Goal: Find specific page/section

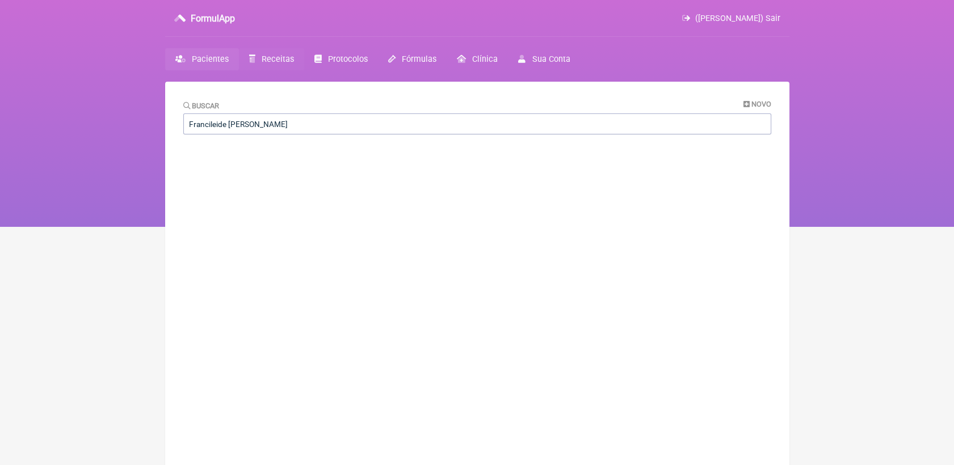
click at [276, 55] on span "Receitas" at bounding box center [278, 59] width 32 height 10
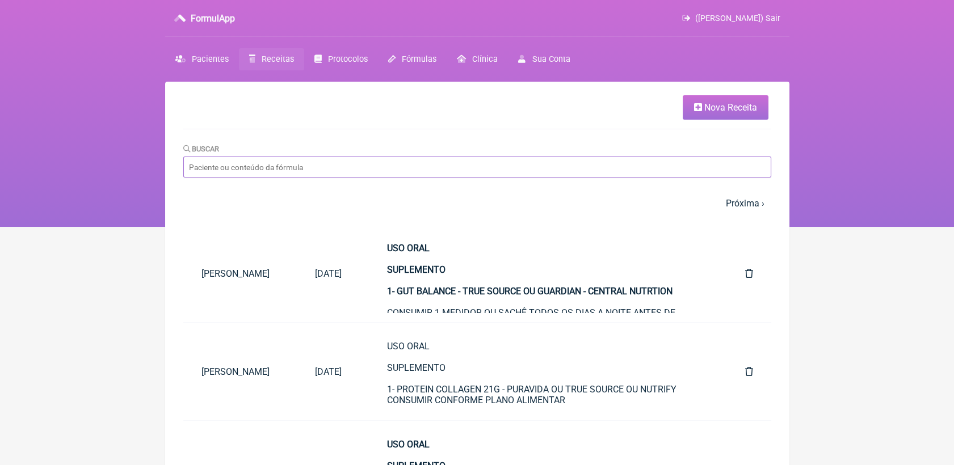
click at [398, 176] on input "Buscar" at bounding box center [477, 167] width 588 height 21
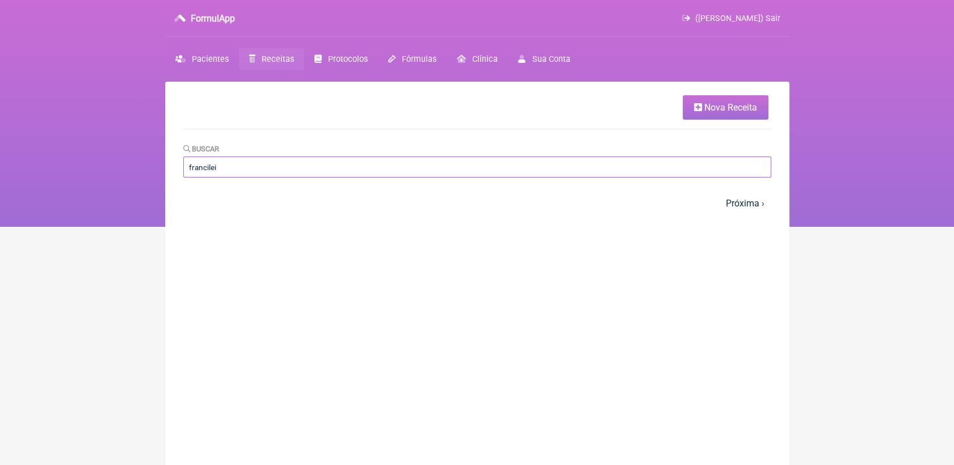
type input "francilei"
click at [272, 52] on link "Receitas" at bounding box center [271, 59] width 65 height 22
